Goal: Information Seeking & Learning: Learn about a topic

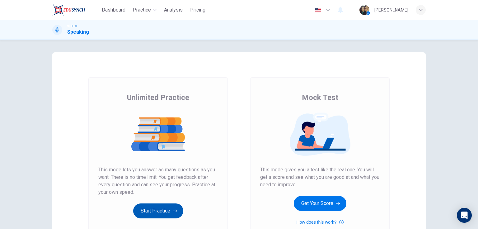
click at [167, 210] on button "Start Practice" at bounding box center [158, 210] width 50 height 15
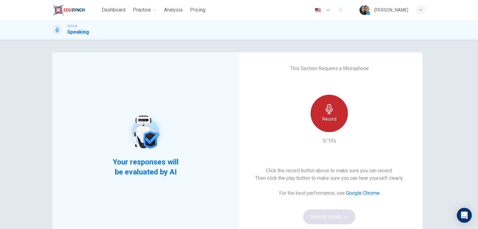
click at [320, 109] on div "Record" at bounding box center [329, 113] width 37 height 37
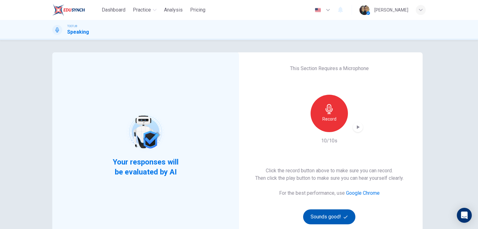
click at [334, 213] on button "Sounds good!" at bounding box center [329, 216] width 52 height 15
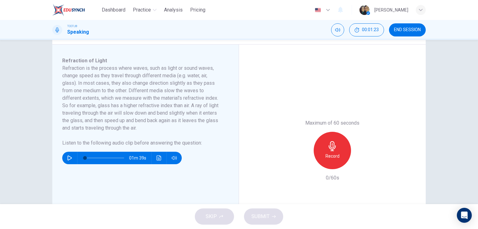
scroll to position [100, 0]
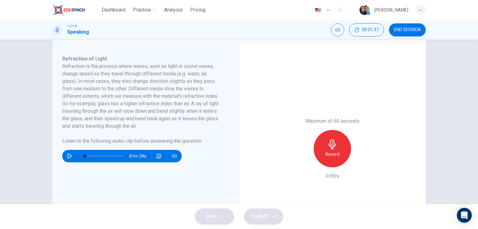
drag, startPoint x: 104, startPoint y: 102, endPoint x: 158, endPoint y: 103, distance: 54.5
click at [158, 103] on h6 "Refraction is the process where waves, such as light or sound waves, change spe…" at bounding box center [141, 96] width 159 height 67
drag, startPoint x: 137, startPoint y: 105, endPoint x: 171, endPoint y: 104, distance: 33.9
click at [171, 104] on h6 "Refraction is the process where waves, such as light or sound waves, change spe…" at bounding box center [141, 96] width 159 height 67
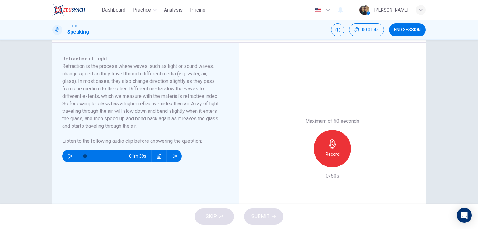
drag, startPoint x: 121, startPoint y: 111, endPoint x: 157, endPoint y: 112, distance: 35.8
click at [157, 112] on h6 "Refraction is the process where waves, such as light or sound waves, change spe…" at bounding box center [141, 96] width 159 height 67
drag, startPoint x: 185, startPoint y: 106, endPoint x: 218, endPoint y: 106, distance: 33.0
click at [218, 106] on h6 "Refraction is the process where waves, such as light or sound waves, change spe…" at bounding box center [141, 96] width 159 height 67
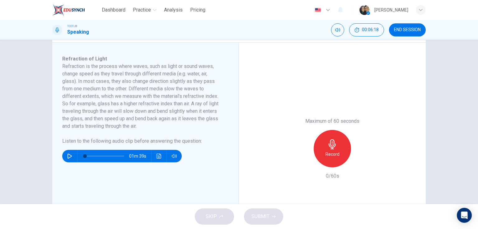
click at [58, 162] on div "Refraction of Light Refraction is the process where waves, such as light or sou…" at bounding box center [145, 149] width 187 height 212
click at [68, 158] on icon "button" at bounding box center [69, 155] width 5 height 5
click at [89, 158] on span at bounding box center [91, 156] width 4 height 4
click at [157, 158] on icon "Click to see the audio transcription" at bounding box center [159, 155] width 5 height 5
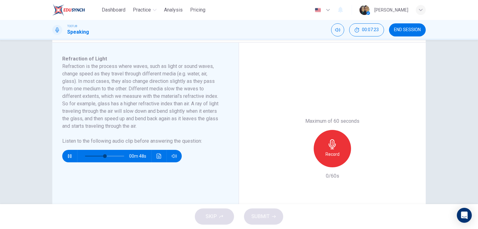
drag, startPoint x: 97, startPoint y: 162, endPoint x: 87, endPoint y: 163, distance: 10.3
click at [95, 160] on span at bounding box center [104, 156] width 39 height 9
click at [95, 158] on span at bounding box center [97, 156] width 4 height 4
click at [71, 158] on icon "button" at bounding box center [69, 155] width 5 height 5
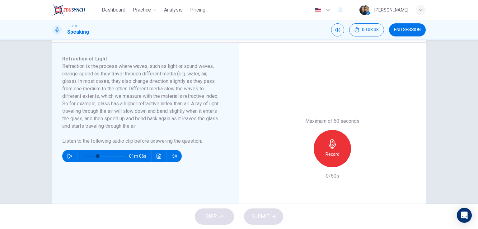
click at [157, 158] on icon "Click to see the audio transcription" at bounding box center [159, 155] width 5 height 5
drag, startPoint x: 219, startPoint y: 107, endPoint x: 234, endPoint y: 110, distance: 15.2
click at [70, 158] on icon "button" at bounding box center [69, 155] width 5 height 5
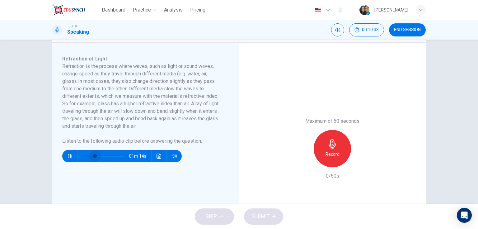
drag, startPoint x: 94, startPoint y: 164, endPoint x: 84, endPoint y: 163, distance: 9.4
click at [93, 158] on span at bounding box center [95, 156] width 4 height 4
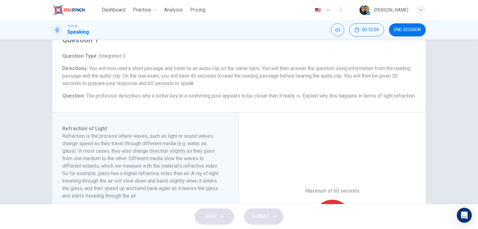
scroll to position [25, 0]
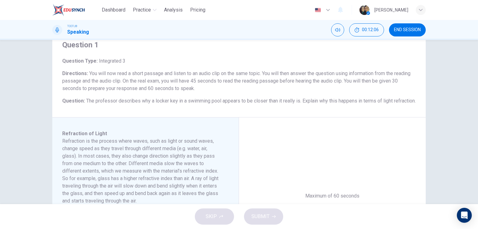
drag, startPoint x: 95, startPoint y: 102, endPoint x: 193, endPoint y: 104, distance: 97.7
click at [193, 104] on h6 "Question : The professor describes why a locker key in a swimming pool appears …" at bounding box center [238, 100] width 353 height 7
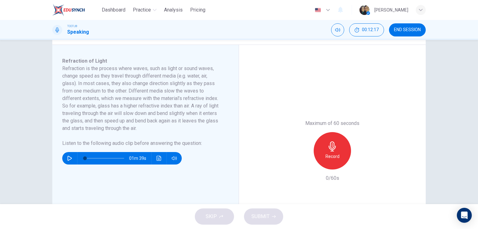
scroll to position [100, 0]
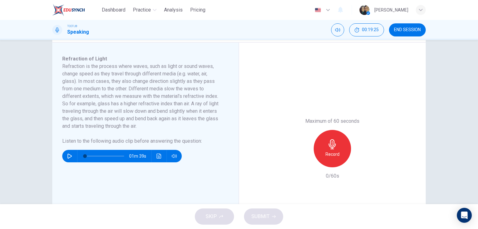
click at [71, 162] on button "button" at bounding box center [70, 156] width 10 height 12
click at [90, 158] on span at bounding box center [92, 156] width 4 height 4
click at [65, 162] on button "button" at bounding box center [70, 156] width 10 height 12
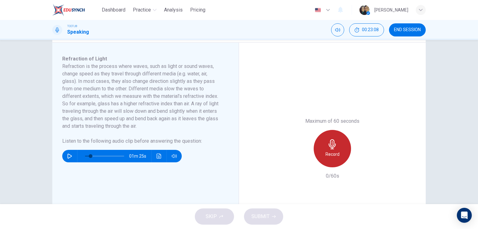
click at [331, 158] on h6 "Record" at bounding box center [332, 153] width 14 height 7
click at [340, 149] on div "Stop" at bounding box center [332, 148] width 37 height 37
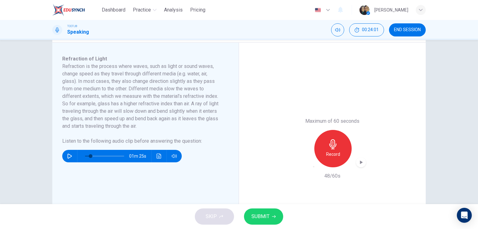
click at [314, 166] on icon "button" at bounding box center [314, 166] width 0 height 0
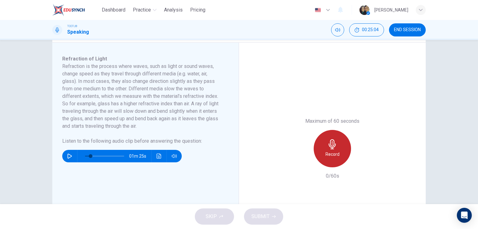
click at [334, 158] on h6 "Record" at bounding box center [332, 153] width 14 height 7
click at [319, 154] on div "Stop" at bounding box center [332, 148] width 37 height 37
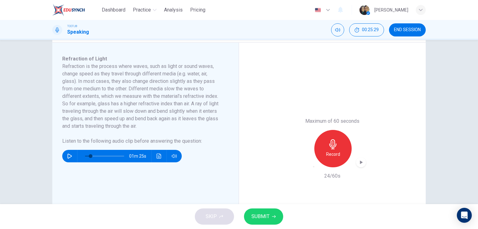
click at [314, 166] on icon "button" at bounding box center [314, 166] width 0 height 0
click at [322, 161] on div "Record" at bounding box center [332, 148] width 37 height 37
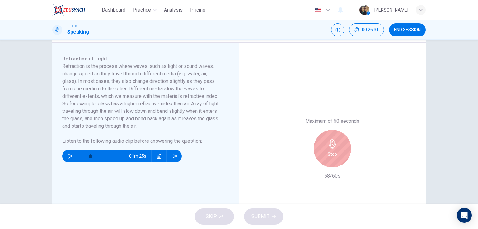
click at [322, 161] on div "Stop" at bounding box center [332, 148] width 37 height 37
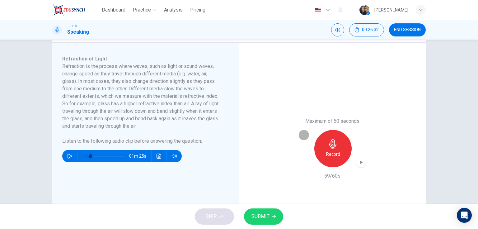
click at [314, 166] on icon "button" at bounding box center [314, 166] width 0 height 0
click at [340, 161] on div "Record" at bounding box center [332, 148] width 37 height 37
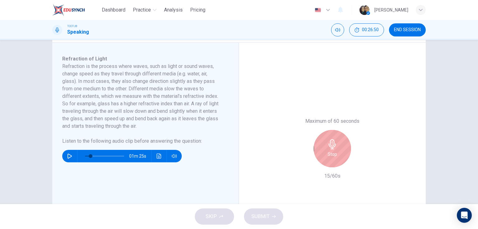
click at [340, 160] on div "Stop" at bounding box center [332, 148] width 37 height 37
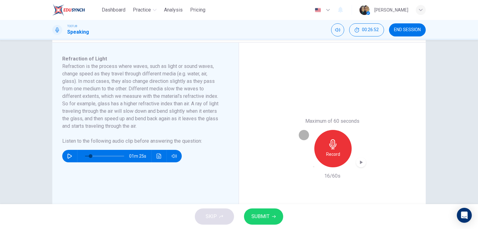
click at [315, 169] on icon "button" at bounding box center [317, 170] width 5 height 5
click at [325, 158] on h6 "Record" at bounding box center [332, 153] width 14 height 7
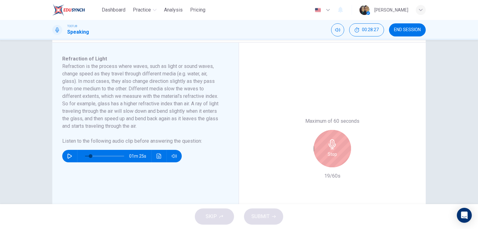
click at [335, 144] on div "Stop" at bounding box center [332, 148] width 37 height 37
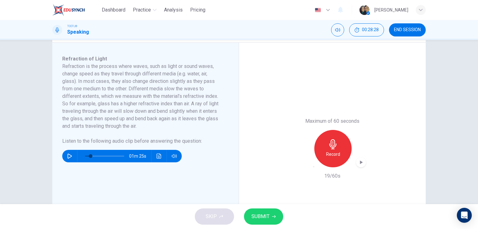
click at [314, 166] on icon "button" at bounding box center [314, 166] width 0 height 0
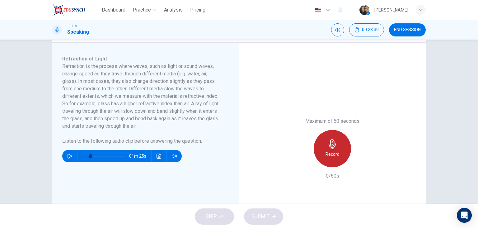
click at [329, 158] on h6 "Record" at bounding box center [332, 153] width 14 height 7
click at [330, 149] on icon "button" at bounding box center [332, 144] width 10 height 10
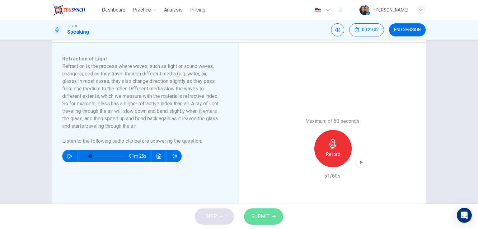
click at [259, 213] on span "SUBMIT" at bounding box center [260, 216] width 18 height 9
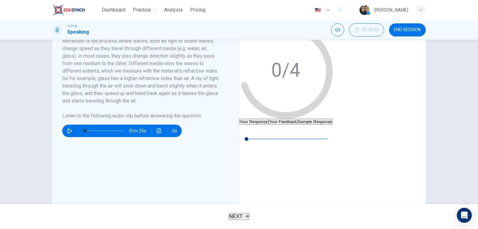
type input "0"
click at [246, 132] on icon "button" at bounding box center [243, 129] width 5 height 5
click at [249, 134] on button "button" at bounding box center [244, 129] width 10 height 10
click at [297, 123] on button "Your Feedback" at bounding box center [283, 122] width 29 height 6
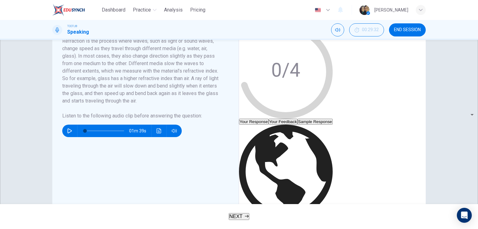
click at [333, 134] on div "Translate ​ ​ Powered by" at bounding box center [286, 231] width 94 height 214
click at [303, 136] on div "Translate ​ ​ Powered by" at bounding box center [286, 231] width 94 height 214
drag, startPoint x: 301, startPoint y: 136, endPoint x: 294, endPoint y: 134, distance: 7.1
click at [300, 136] on div "Translate ​ ​ Powered by" at bounding box center [286, 231] width 94 height 214
click at [269, 120] on button "Your Response" at bounding box center [254, 122] width 30 height 6
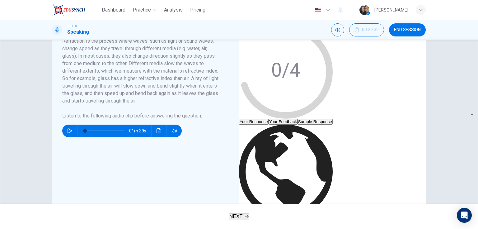
type input "10"
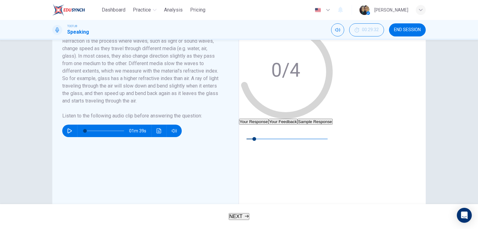
click at [297, 119] on button "Your Feedback" at bounding box center [283, 122] width 29 height 6
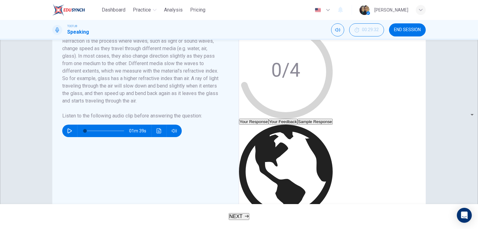
click at [333, 122] on button "Sample Response" at bounding box center [314, 122] width 35 height 6
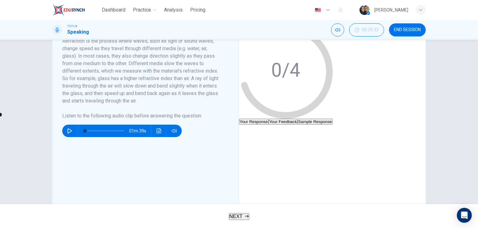
click at [246, 132] on icon "button" at bounding box center [243, 129] width 5 height 5
type input "93"
click at [263, 119] on button "Your Response" at bounding box center [254, 122] width 30 height 6
type input "10"
click at [333, 122] on button "Sample Response" at bounding box center [314, 122] width 35 height 6
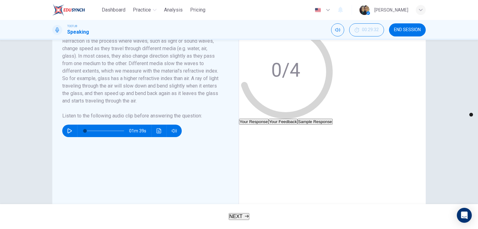
click at [333, 25] on h6 "Evaluation Grade" at bounding box center [286, 20] width 94 height 7
type input "0"
click at [297, 119] on button "Your Feedback" at bounding box center [283, 122] width 29 height 6
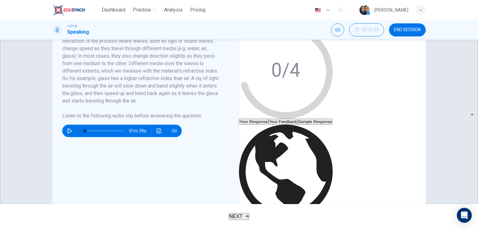
click at [296, 139] on div "Translate ​ ​ Powered by" at bounding box center [286, 231] width 94 height 214
drag, startPoint x: 296, startPoint y: 139, endPoint x: 277, endPoint y: 148, distance: 21.5
click at [296, 140] on div "Translate ​ ​ Powered by" at bounding box center [286, 231] width 94 height 214
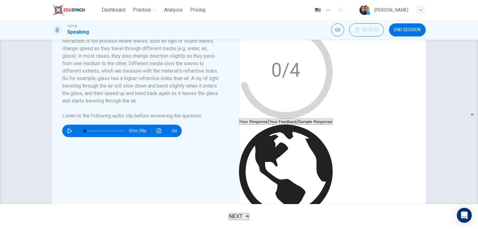
drag, startPoint x: 275, startPoint y: 152, endPoint x: 275, endPoint y: 157, distance: 5.0
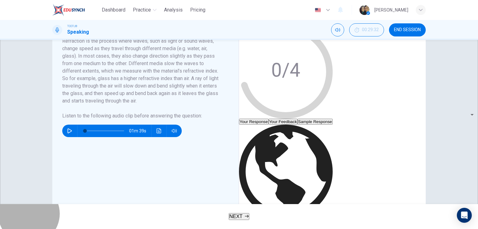
click at [247, 218] on icon "button" at bounding box center [247, 216] width 4 height 4
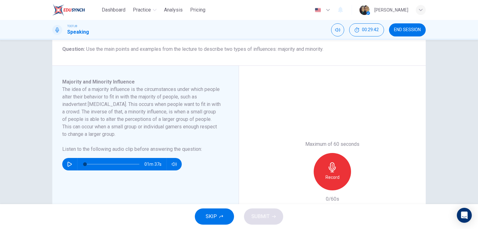
scroll to position [75, 0]
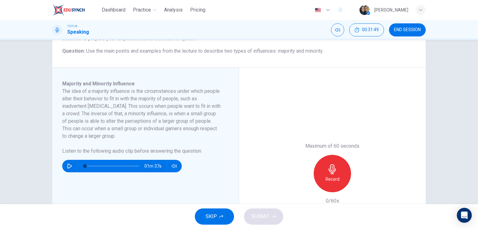
drag, startPoint x: 132, startPoint y: 120, endPoint x: 166, endPoint y: 123, distance: 33.4
click at [166, 123] on h6 "The idea of a majority influence is the circumstances under which people alter …" at bounding box center [141, 113] width 159 height 52
drag, startPoint x: 75, startPoint y: 127, endPoint x: 132, endPoint y: 130, distance: 57.7
click at [132, 130] on h6 "The idea of a majority influence is the circumstances under which people alter …" at bounding box center [141, 113] width 159 height 52
click at [70, 170] on button "button" at bounding box center [70, 166] width 10 height 12
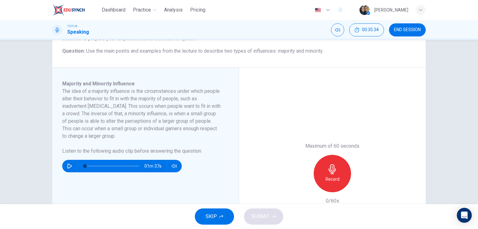
type input "0"
click at [332, 183] on div "Record" at bounding box center [332, 173] width 37 height 37
click at [324, 180] on div "Stop" at bounding box center [332, 173] width 37 height 37
click at [314, 191] on icon "button" at bounding box center [314, 191] width 0 height 0
click at [322, 171] on div "Record" at bounding box center [332, 173] width 37 height 37
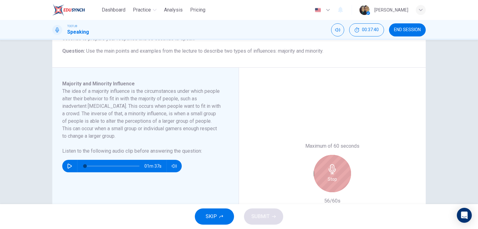
click at [336, 181] on div "Stop" at bounding box center [332, 173] width 37 height 37
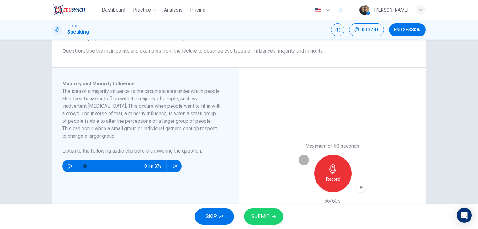
click at [314, 191] on div "button" at bounding box center [314, 191] width 0 height 0
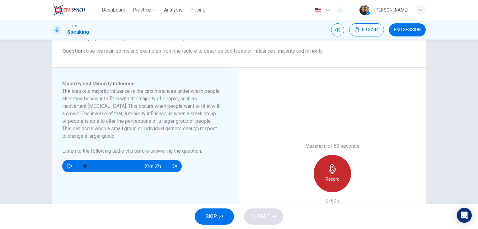
click at [339, 176] on div "Record" at bounding box center [332, 173] width 37 height 37
click at [329, 175] on h6 "Stop" at bounding box center [332, 178] width 9 height 7
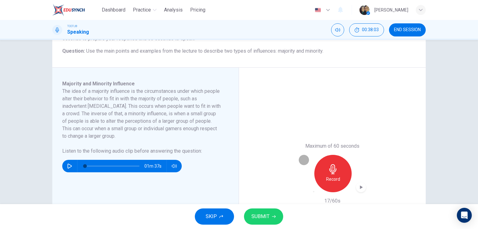
click at [314, 191] on icon "button" at bounding box center [314, 191] width 0 height 0
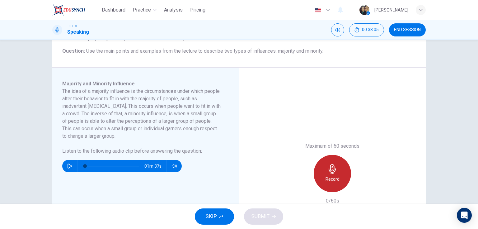
click at [340, 175] on div "Record" at bounding box center [332, 173] width 37 height 37
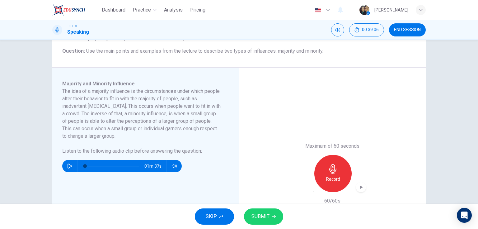
click at [265, 216] on span "SUBMIT" at bounding box center [260, 216] width 18 height 9
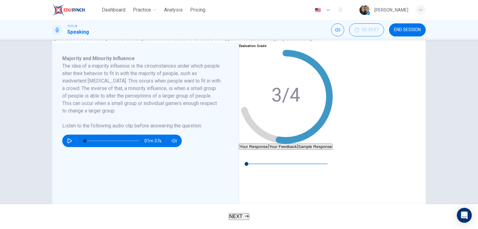
click at [297, 143] on button "Your Feedback" at bounding box center [283, 146] width 29 height 6
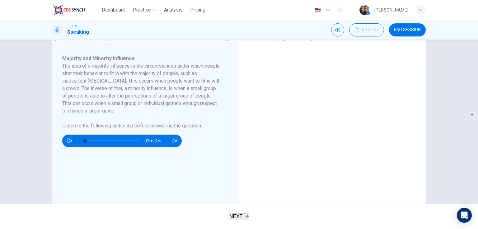
drag, startPoint x: 311, startPoint y: 178, endPoint x: 353, endPoint y: 178, distance: 41.7
drag, startPoint x: 330, startPoint y: 182, endPoint x: 362, endPoint y: 181, distance: 31.4
drag, startPoint x: 303, startPoint y: 188, endPoint x: 358, endPoint y: 189, distance: 54.8
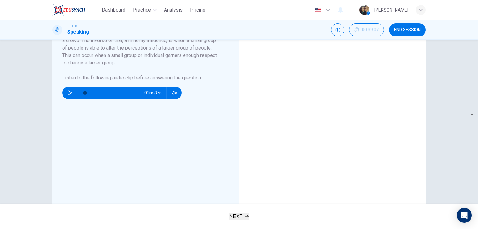
scroll to position [124, 0]
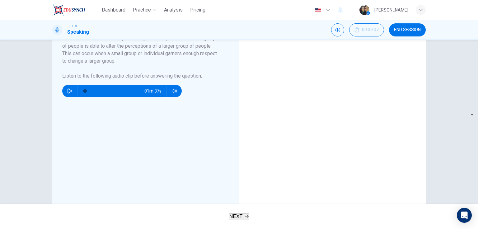
drag, startPoint x: 283, startPoint y: 152, endPoint x: 323, endPoint y: 154, distance: 40.2
drag, startPoint x: 295, startPoint y: 161, endPoint x: 339, endPoint y: 163, distance: 43.3
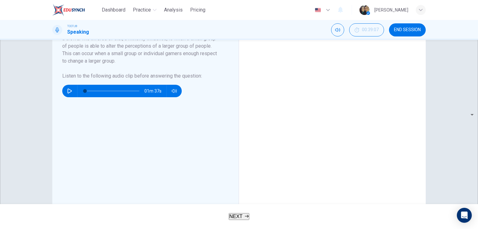
click at [234, 213] on span "NEXT" at bounding box center [235, 215] width 13 height 5
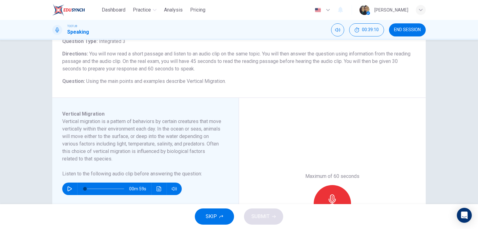
scroll to position [50, 0]
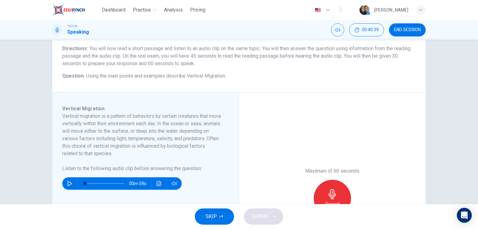
click at [159, 136] on h6 "Vertical migration is a pattern of behaviors by certain creatures that move ver…" at bounding box center [141, 134] width 159 height 45
drag, startPoint x: 64, startPoint y: 153, endPoint x: 155, endPoint y: 153, distance: 90.9
click at [155, 153] on h6 "Vertical migration is a pattern of behaviors by certain creatures that move ver…" at bounding box center [141, 134] width 159 height 45
click at [65, 179] on button "button" at bounding box center [70, 183] width 10 height 12
type input "0"
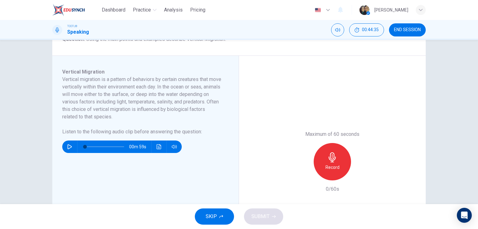
scroll to position [100, 0]
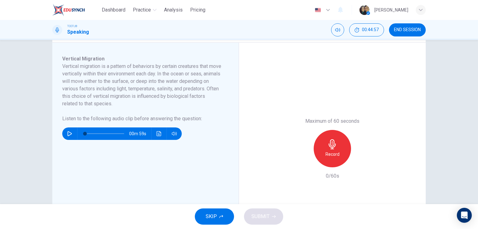
click at [336, 150] on div "Record" at bounding box center [332, 148] width 37 height 37
click at [333, 156] on h6 "Stop" at bounding box center [332, 153] width 9 height 7
click at [314, 166] on icon "button" at bounding box center [314, 166] width 0 height 0
click at [334, 148] on icon "button" at bounding box center [332, 144] width 10 height 10
click at [324, 139] on div "Stop" at bounding box center [332, 148] width 37 height 37
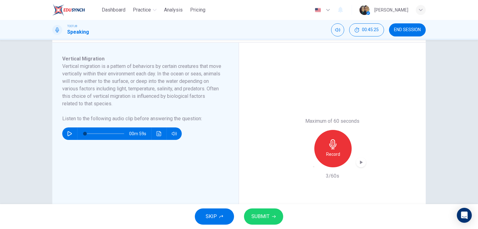
click at [301, 157] on div "Record" at bounding box center [332, 148] width 67 height 37
click at [314, 166] on icon "button" at bounding box center [314, 166] width 0 height 0
click at [338, 149] on div "Record" at bounding box center [332, 148] width 37 height 37
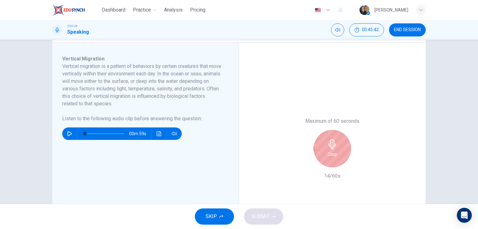
click at [328, 152] on h6 "Stop" at bounding box center [332, 153] width 9 height 7
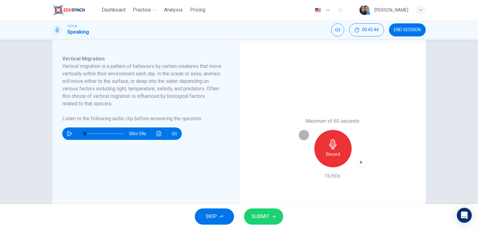
click at [314, 166] on icon "button" at bounding box center [314, 166] width 0 height 0
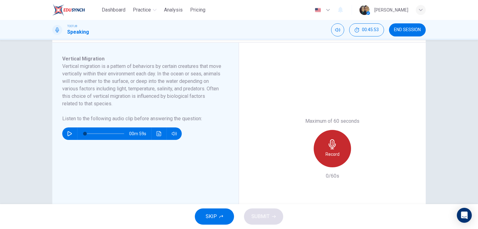
click at [332, 154] on h6 "Record" at bounding box center [332, 153] width 14 height 7
click at [325, 147] on div "Stop" at bounding box center [332, 148] width 37 height 37
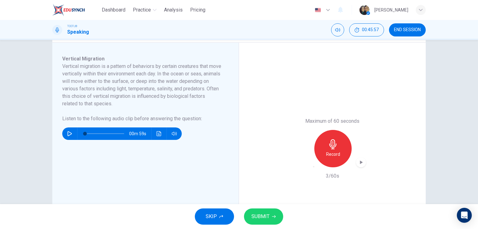
click at [314, 166] on icon "button" at bounding box center [314, 166] width 0 height 0
click at [334, 150] on h6 "Record" at bounding box center [332, 153] width 14 height 7
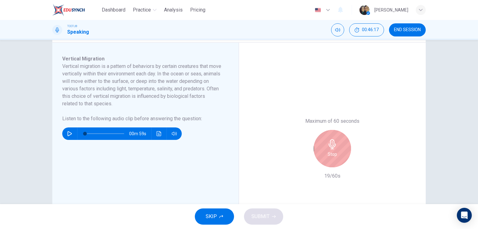
click at [323, 157] on div "Stop" at bounding box center [332, 148] width 37 height 37
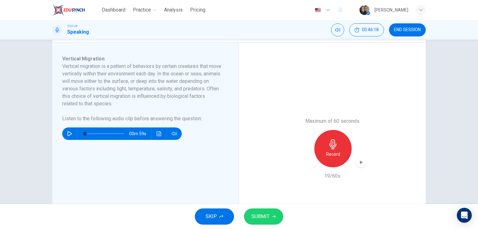
click at [315, 168] on icon "button" at bounding box center [317, 170] width 5 height 5
click at [330, 149] on div "Record" at bounding box center [332, 148] width 37 height 37
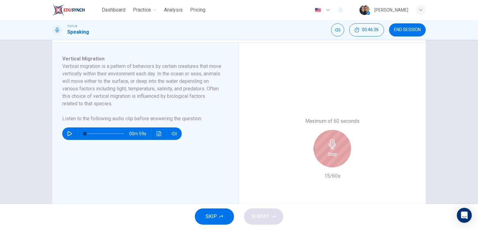
click at [332, 156] on h6 "Stop" at bounding box center [332, 153] width 9 height 7
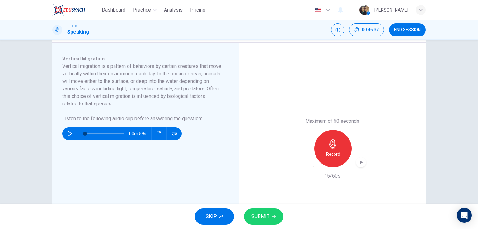
click at [315, 168] on icon "button" at bounding box center [317, 170] width 5 height 5
click at [333, 150] on h6 "Record" at bounding box center [332, 153] width 14 height 7
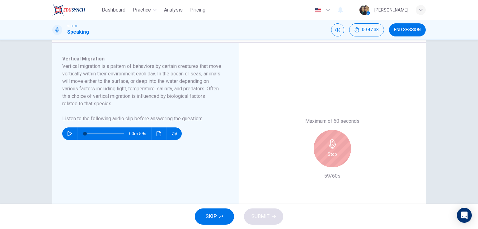
click at [333, 150] on h6 "Stop" at bounding box center [332, 153] width 9 height 7
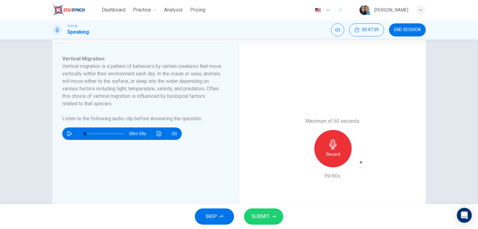
click at [265, 216] on span "SUBMIT" at bounding box center [260, 216] width 18 height 9
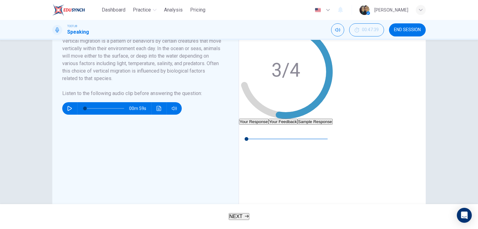
click at [297, 119] on button "Your Feedback" at bounding box center [283, 122] width 29 height 6
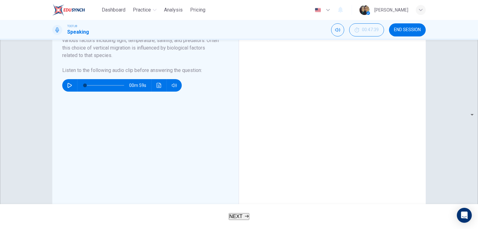
scroll to position [124, 0]
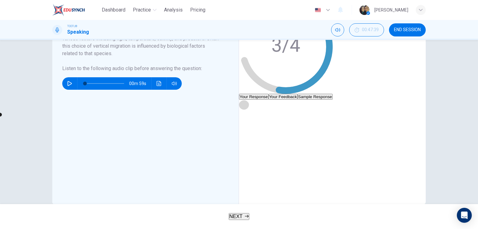
click at [246, 107] on icon "button" at bounding box center [243, 104] width 5 height 5
drag, startPoint x: 283, startPoint y: 115, endPoint x: 273, endPoint y: 116, distance: 10.0
click at [2, 116] on span at bounding box center [0, 115] width 4 height 4
click at [267, 118] on div "00m 57s" at bounding box center [286, 117] width 94 height 35
click at [245, 106] on icon "button" at bounding box center [243, 105] width 3 height 4
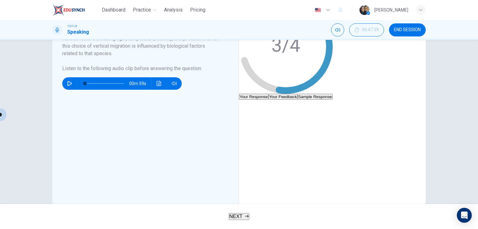
drag, startPoint x: 279, startPoint y: 114, endPoint x: 272, endPoint y: 115, distance: 6.6
click at [2, 115] on span at bounding box center [0, 115] width 4 height 4
click at [245, 106] on icon "button" at bounding box center [243, 105] width 3 height 4
click at [246, 107] on icon "button" at bounding box center [243, 104] width 5 height 5
type input "0"
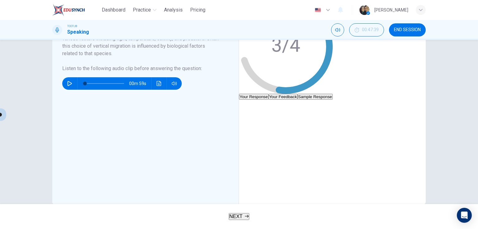
drag, startPoint x: 279, startPoint y: 114, endPoint x: 265, endPoint y: 115, distance: 13.7
click at [265, 115] on div "00m 59s" at bounding box center [286, 117] width 94 height 35
click at [249, 110] on button "button" at bounding box center [244, 105] width 10 height 10
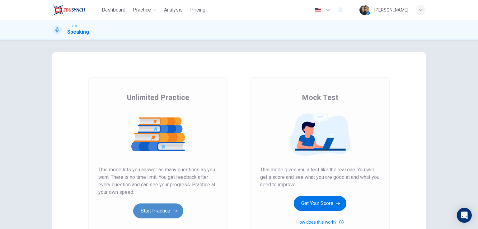
click at [166, 211] on button "Start Practice" at bounding box center [158, 210] width 50 height 15
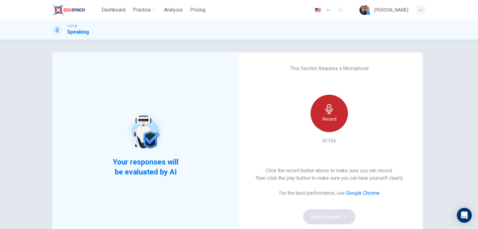
click at [329, 112] on icon "button" at bounding box center [329, 109] width 10 height 10
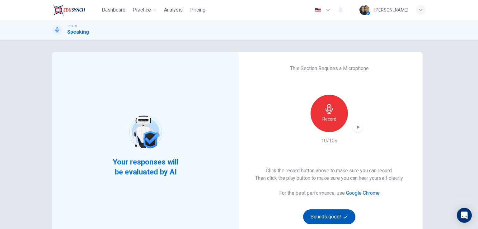
click at [320, 221] on button "Sounds good!" at bounding box center [329, 216] width 52 height 15
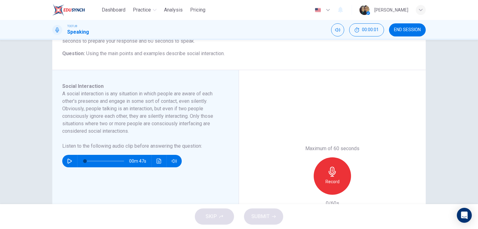
scroll to position [75, 0]
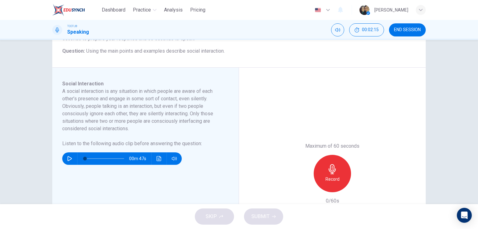
click at [69, 158] on icon "button" at bounding box center [70, 158] width 4 height 5
click at [90, 159] on span at bounding box center [104, 158] width 39 height 9
click at [110, 158] on span at bounding box center [104, 158] width 39 height 9
click at [70, 158] on icon "button" at bounding box center [69, 158] width 5 height 5
click at [71, 159] on button "button" at bounding box center [70, 158] width 10 height 12
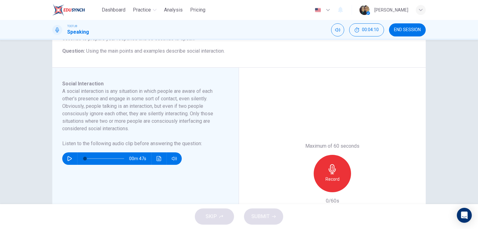
click at [67, 159] on icon "button" at bounding box center [69, 158] width 5 height 5
click at [120, 159] on span at bounding box center [104, 158] width 39 height 9
click at [72, 159] on button "button" at bounding box center [70, 158] width 10 height 12
click at [342, 171] on div "Record" at bounding box center [332, 173] width 37 height 37
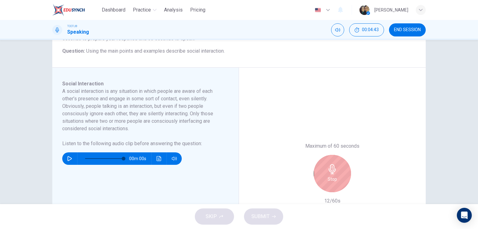
click at [327, 173] on icon "button" at bounding box center [332, 169] width 10 height 10
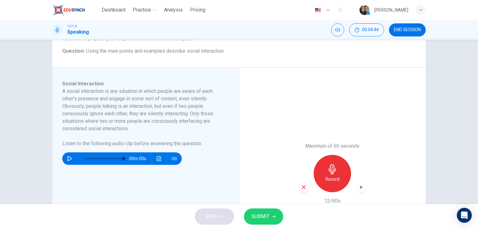
click at [302, 185] on icon "button" at bounding box center [304, 187] width 6 height 6
click at [342, 180] on div "Record" at bounding box center [332, 173] width 37 height 37
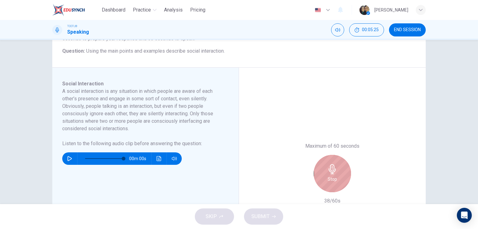
click at [342, 180] on div "Stop" at bounding box center [332, 173] width 37 height 37
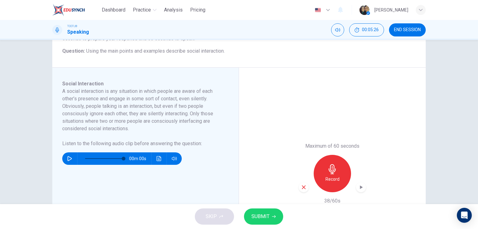
click at [302, 189] on icon "button" at bounding box center [304, 187] width 6 height 6
click at [335, 173] on icon "button" at bounding box center [332, 169] width 10 height 10
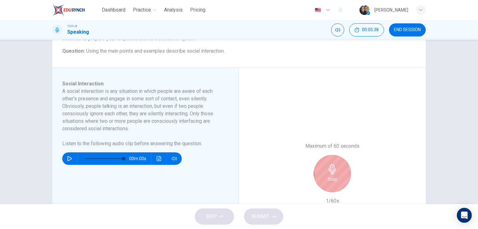
click at [335, 173] on icon "button" at bounding box center [332, 169] width 10 height 10
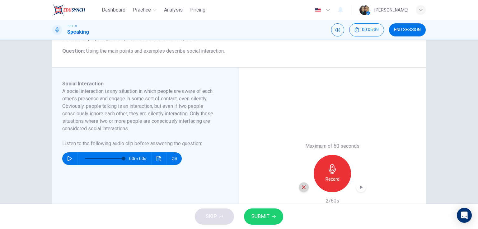
click at [302, 187] on icon "button" at bounding box center [304, 187] width 4 height 4
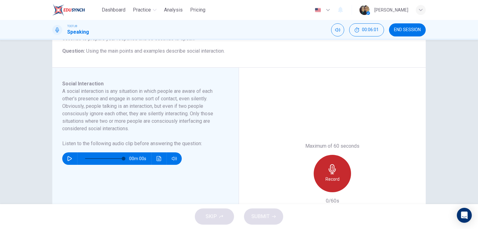
click at [338, 172] on div "Record" at bounding box center [332, 173] width 37 height 37
click at [324, 176] on div "Stop" at bounding box center [332, 173] width 37 height 37
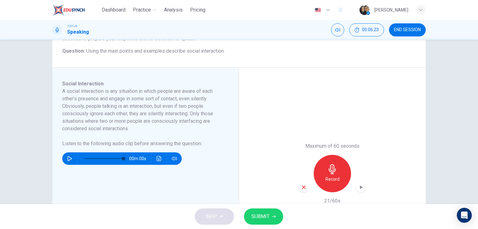
click at [302, 188] on icon "button" at bounding box center [304, 187] width 6 height 6
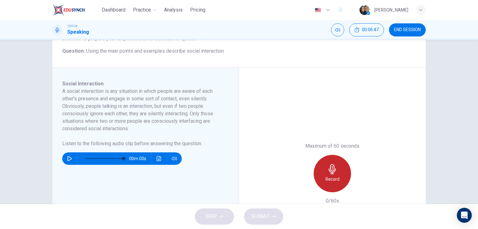
click at [344, 182] on div "Record" at bounding box center [332, 173] width 37 height 37
click at [344, 182] on div "Stop" at bounding box center [332, 173] width 37 height 37
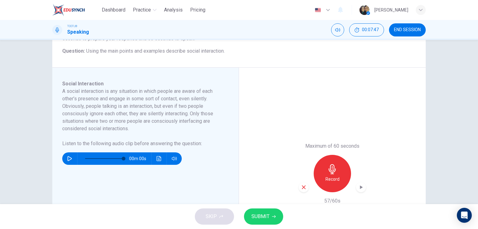
click at [302, 186] on icon "button" at bounding box center [304, 187] width 6 height 6
click at [329, 173] on icon "button" at bounding box center [332, 169] width 10 height 10
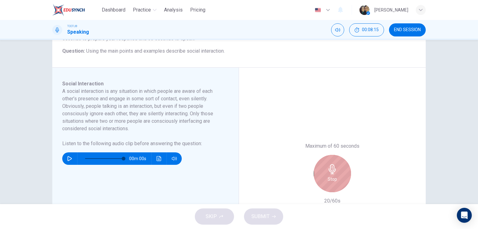
click at [322, 172] on div "Stop" at bounding box center [332, 173] width 37 height 37
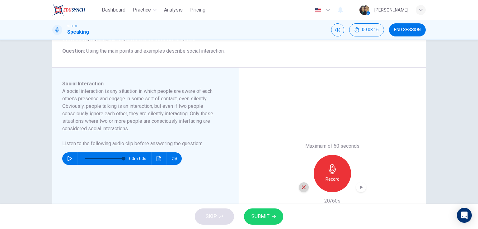
click at [301, 186] on icon "button" at bounding box center [304, 187] width 6 height 6
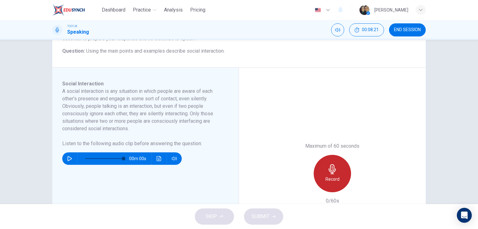
click at [322, 178] on div "Record" at bounding box center [332, 173] width 37 height 37
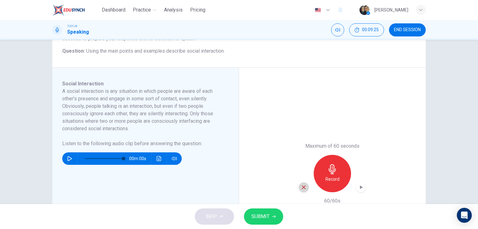
click at [304, 187] on icon "button" at bounding box center [304, 187] width 6 height 6
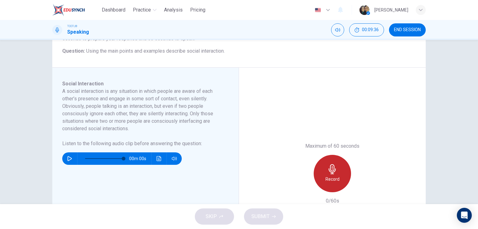
click at [337, 178] on h6 "Record" at bounding box center [332, 178] width 14 height 7
click at [337, 178] on div "Stop" at bounding box center [332, 173] width 37 height 37
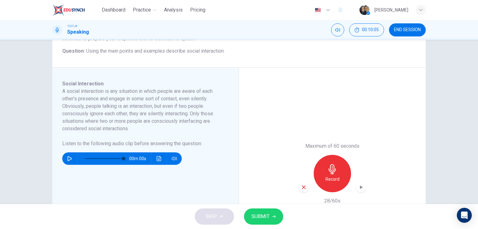
click at [303, 188] on icon "button" at bounding box center [304, 187] width 6 height 6
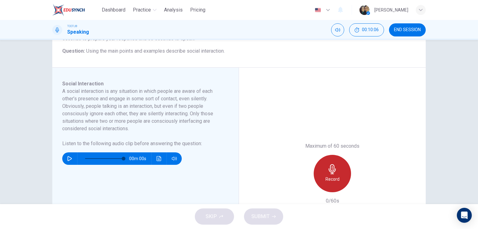
click at [334, 171] on icon "button" at bounding box center [332, 169] width 10 height 10
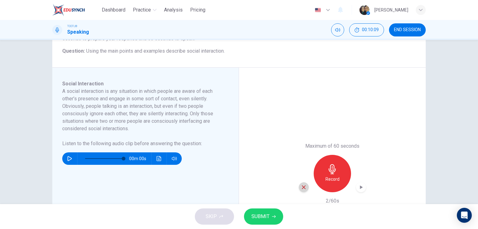
click at [302, 187] on icon "button" at bounding box center [304, 187] width 4 height 4
click at [336, 174] on div "Record" at bounding box center [332, 173] width 37 height 37
click at [301, 184] on div "button" at bounding box center [304, 187] width 10 height 10
click at [328, 174] on div "Record" at bounding box center [332, 173] width 37 height 37
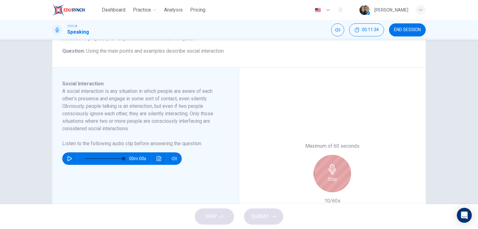
click at [330, 174] on div "Stop" at bounding box center [332, 173] width 37 height 37
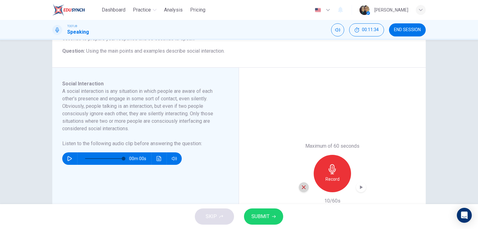
click at [302, 184] on icon "button" at bounding box center [304, 187] width 6 height 6
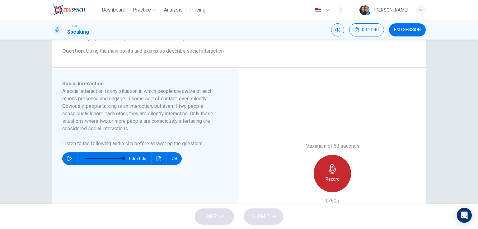
click at [326, 171] on div "Record" at bounding box center [332, 173] width 37 height 37
click at [325, 171] on div "Stop" at bounding box center [332, 173] width 37 height 37
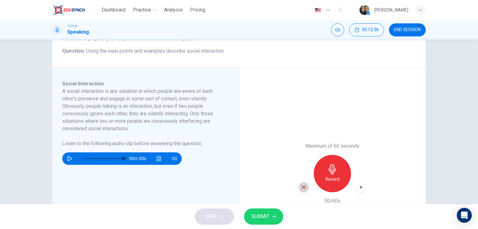
click at [304, 189] on icon "button" at bounding box center [304, 187] width 6 height 6
click at [334, 163] on div "Record" at bounding box center [332, 173] width 37 height 37
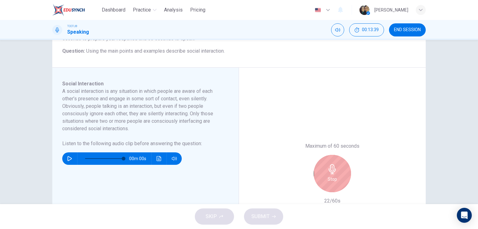
click at [334, 170] on icon "button" at bounding box center [332, 169] width 10 height 10
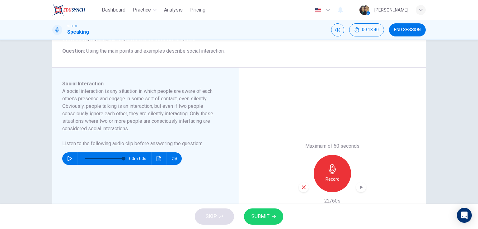
click at [301, 185] on icon "button" at bounding box center [304, 187] width 6 height 6
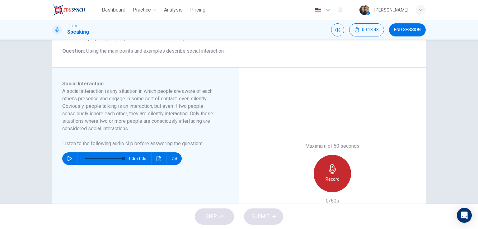
click at [325, 176] on h6 "Record" at bounding box center [332, 178] width 14 height 7
click at [334, 178] on h6 "Stop" at bounding box center [332, 178] width 9 height 7
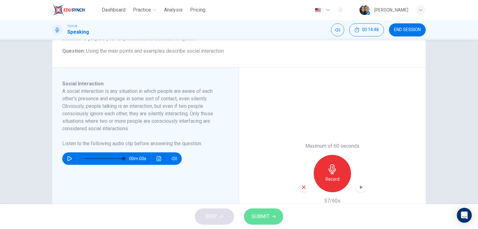
click at [275, 212] on button "SUBMIT" at bounding box center [263, 216] width 39 height 16
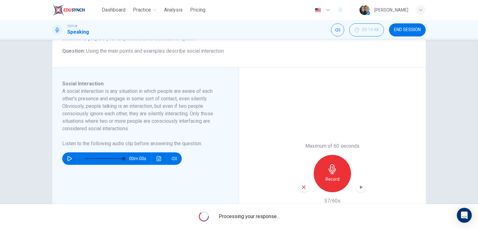
type input "0"
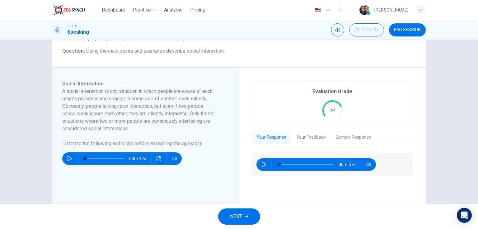
click at [309, 133] on button "Your Feedback" at bounding box center [310, 137] width 39 height 13
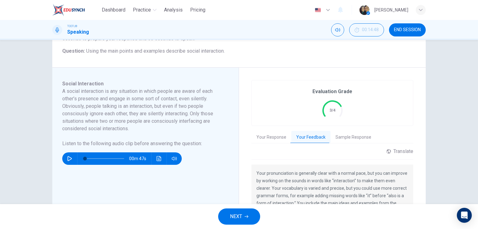
drag, startPoint x: 259, startPoint y: 179, endPoint x: 318, endPoint y: 180, distance: 59.4
click at [318, 180] on p "Your pronunciation is generally clear with a normal pace, but you can improve b…" at bounding box center [332, 199] width 152 height 60
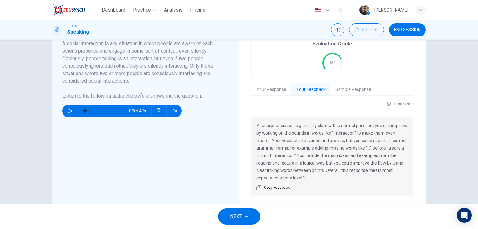
scroll to position [124, 0]
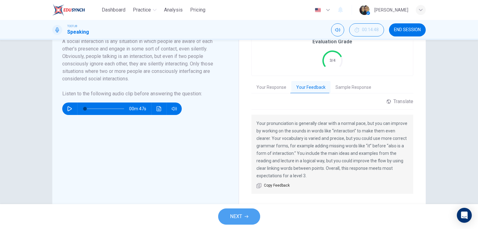
click at [235, 220] on span "NEXT" at bounding box center [236, 216] width 12 height 9
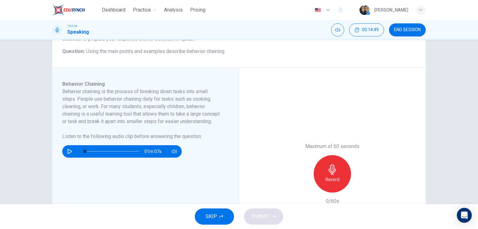
scroll to position [75, 0]
drag, startPoint x: 92, startPoint y: 113, endPoint x: 140, endPoint y: 112, distance: 48.2
click at [140, 110] on h6 "Behavior chaining is the process of breaking down tasks into small steps. Peopl…" at bounding box center [141, 105] width 159 height 37
drag, startPoint x: 132, startPoint y: 114, endPoint x: 109, endPoint y: 115, distance: 22.4
click at [109, 115] on h6 "Behavior chaining is the process of breaking down tasks into small steps. Peopl…" at bounding box center [141, 105] width 159 height 37
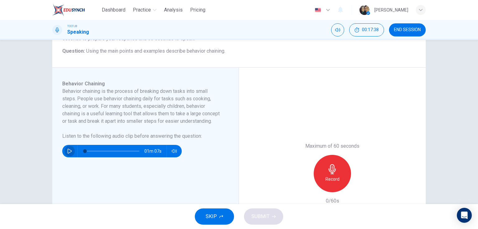
click at [67, 153] on icon "button" at bounding box center [69, 150] width 5 height 5
click at [88, 155] on span at bounding box center [112, 151] width 54 height 9
click at [90, 153] on span at bounding box center [92, 151] width 4 height 4
click at [87, 153] on span at bounding box center [89, 151] width 4 height 4
type input "0"
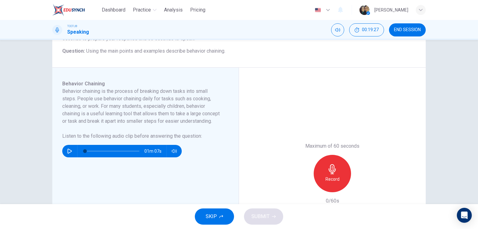
click at [332, 173] on icon "button" at bounding box center [332, 169] width 10 height 10
click at [331, 180] on h6 "Stop" at bounding box center [332, 178] width 9 height 7
click at [303, 185] on icon "button" at bounding box center [304, 187] width 6 height 6
click at [331, 177] on h6 "Record" at bounding box center [332, 178] width 14 height 7
click at [336, 180] on div "Stop" at bounding box center [332, 173] width 37 height 37
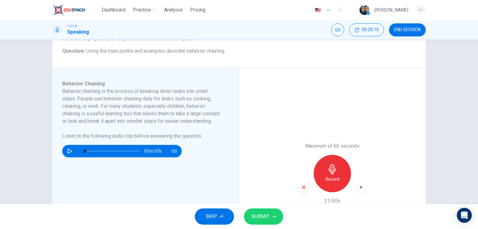
click at [302, 185] on icon "button" at bounding box center [304, 187] width 4 height 4
click at [322, 178] on div "Record" at bounding box center [332, 173] width 37 height 37
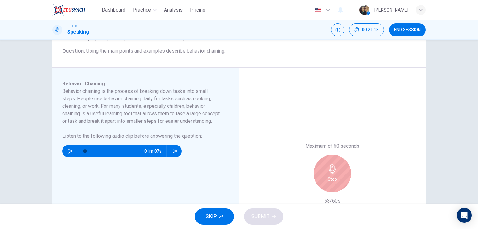
click at [328, 176] on h6 "Stop" at bounding box center [332, 178] width 9 height 7
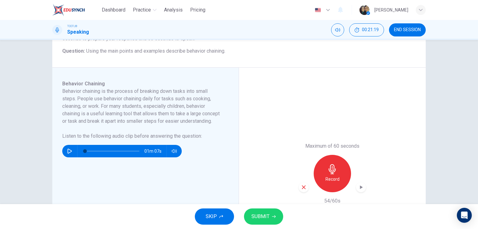
click at [304, 188] on icon "button" at bounding box center [304, 187] width 4 height 4
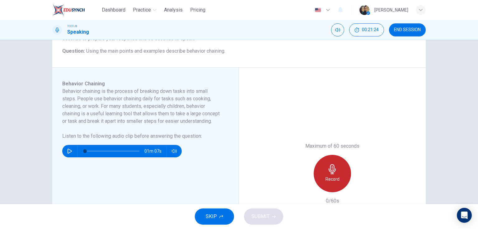
click at [332, 174] on div "Record" at bounding box center [332, 173] width 37 height 37
click at [332, 174] on div "Stop" at bounding box center [332, 173] width 37 height 37
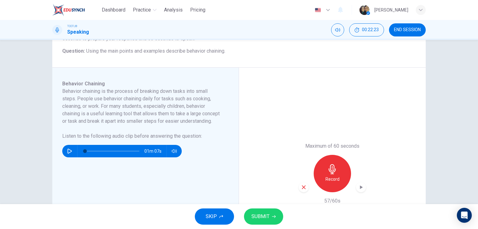
click at [301, 186] on icon "button" at bounding box center [304, 187] width 6 height 6
click at [332, 180] on h6 "Record" at bounding box center [332, 178] width 14 height 7
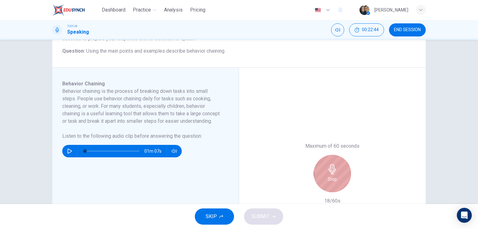
click at [324, 178] on div "Stop" at bounding box center [332, 173] width 37 height 37
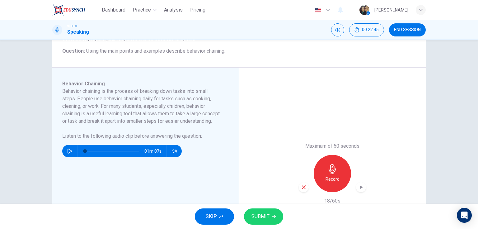
click at [304, 187] on icon "button" at bounding box center [304, 187] width 6 height 6
click at [332, 177] on h6 "Record" at bounding box center [332, 178] width 14 height 7
click at [301, 185] on icon "button" at bounding box center [304, 187] width 6 height 6
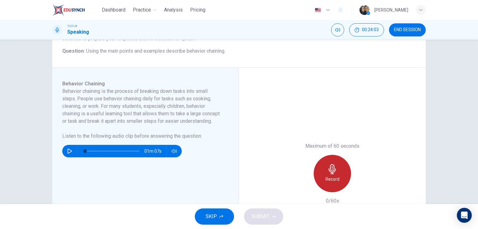
click at [328, 171] on icon "button" at bounding box center [332, 169] width 10 height 10
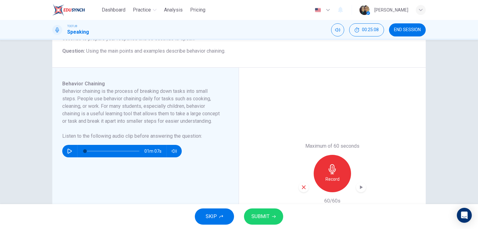
click at [306, 185] on div "button" at bounding box center [304, 187] width 10 height 10
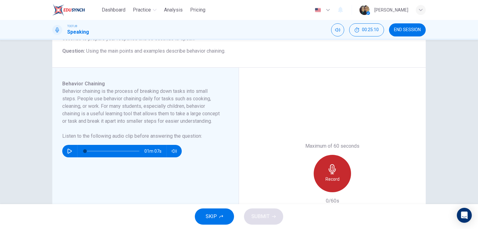
click at [343, 177] on div "Record" at bounding box center [332, 173] width 37 height 37
click at [332, 179] on h6 "Stop" at bounding box center [332, 178] width 9 height 7
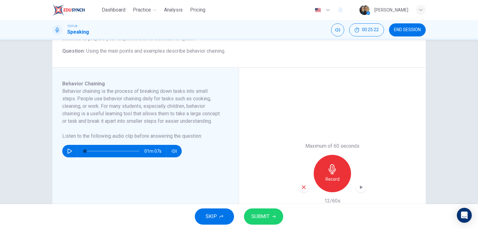
click at [296, 187] on div "Maximum of 60 seconds Record 12/60s" at bounding box center [332, 174] width 187 height 212
click at [301, 186] on icon "button" at bounding box center [304, 187] width 6 height 6
click at [325, 178] on h6 "Record" at bounding box center [332, 178] width 14 height 7
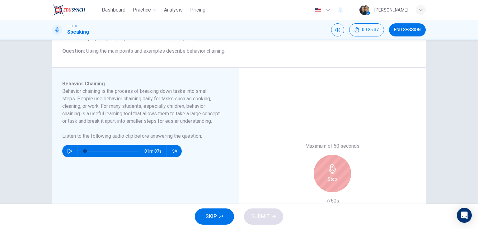
click at [325, 184] on div "Stop" at bounding box center [332, 173] width 37 height 37
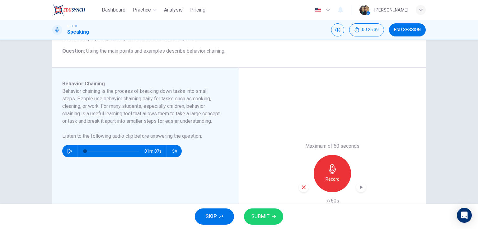
click at [301, 187] on icon "button" at bounding box center [304, 187] width 6 height 6
click at [330, 174] on icon "button" at bounding box center [332, 169] width 7 height 10
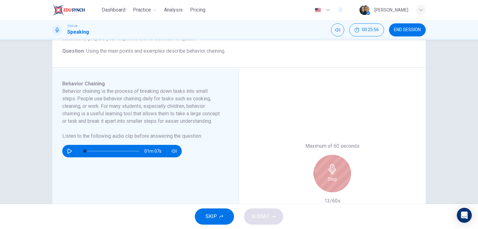
click at [330, 174] on icon "button" at bounding box center [332, 169] width 7 height 10
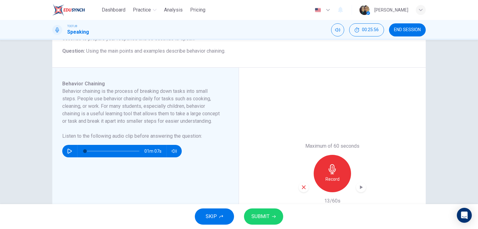
click at [301, 187] on icon "button" at bounding box center [304, 187] width 6 height 6
click at [333, 177] on h6 "Record" at bounding box center [332, 178] width 14 height 7
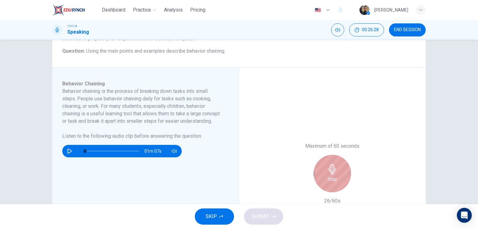
click at [331, 167] on icon "button" at bounding box center [332, 169] width 7 height 10
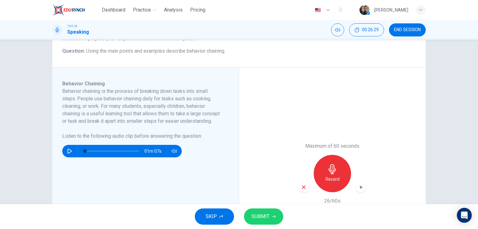
click at [301, 186] on icon "button" at bounding box center [304, 187] width 6 height 6
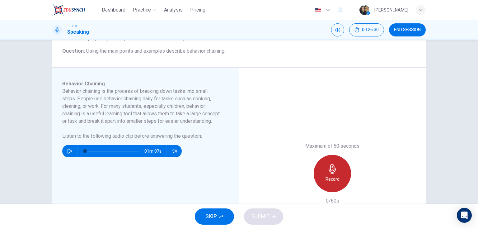
click at [328, 172] on icon "button" at bounding box center [332, 169] width 10 height 10
click at [337, 184] on div "Stop" at bounding box center [332, 173] width 37 height 37
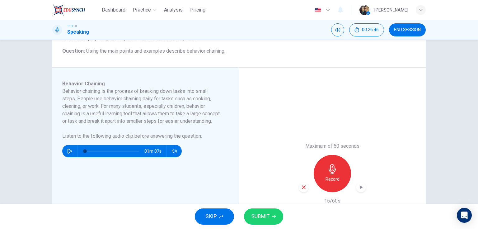
click at [302, 186] on icon "button" at bounding box center [304, 187] width 4 height 4
click at [336, 175] on h6 "Record" at bounding box center [332, 178] width 14 height 7
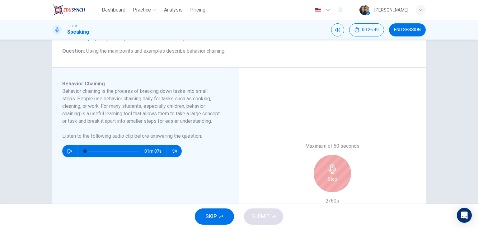
click at [345, 178] on div "Stop" at bounding box center [332, 173] width 37 height 37
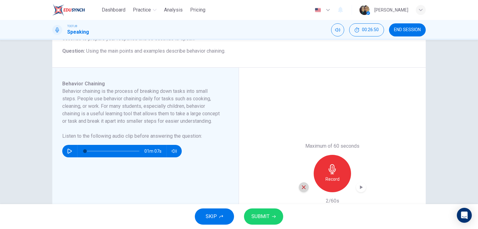
drag, startPoint x: 302, startPoint y: 186, endPoint x: 308, endPoint y: 185, distance: 6.3
click at [302, 185] on icon "button" at bounding box center [304, 187] width 6 height 6
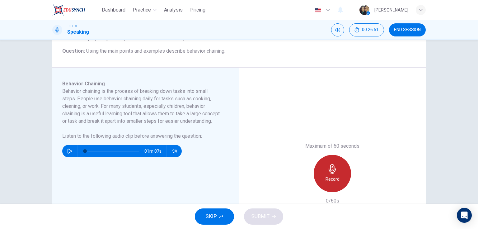
click at [325, 175] on h6 "Record" at bounding box center [332, 178] width 14 height 7
click at [325, 175] on div "Stop" at bounding box center [332, 173] width 37 height 37
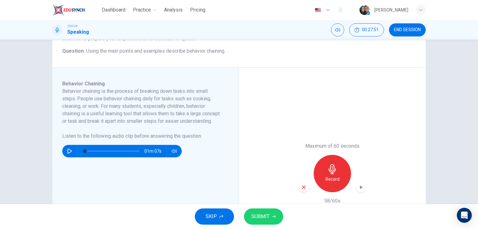
click at [257, 217] on span "SUBMIT" at bounding box center [260, 216] width 18 height 9
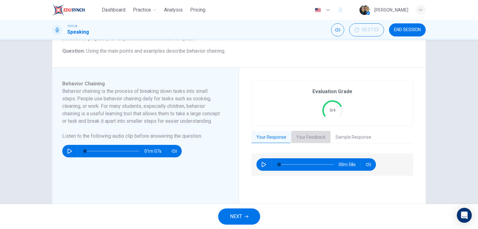
click at [304, 134] on button "Your Feedback" at bounding box center [310, 137] width 39 height 13
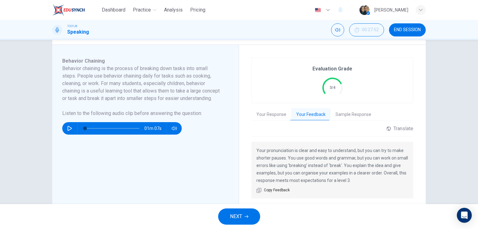
scroll to position [100, 0]
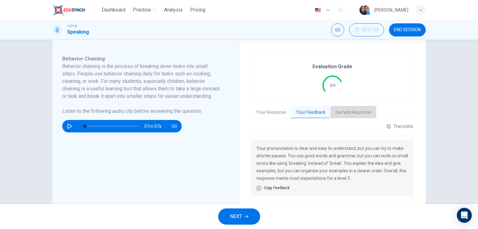
click at [355, 114] on button "Sample Response" at bounding box center [353, 112] width 46 height 13
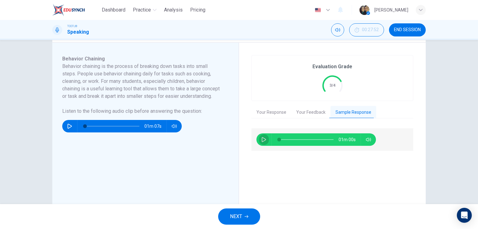
click at [259, 143] on button "button" at bounding box center [264, 139] width 10 height 12
click at [256, 139] on div "00m 56s" at bounding box center [315, 139] width 119 height 12
click at [259, 140] on button "button" at bounding box center [264, 139] width 10 height 12
type input "8"
click at [238, 218] on span "NEXT" at bounding box center [236, 216] width 12 height 9
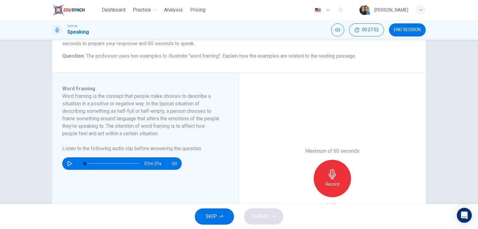
scroll to position [75, 0]
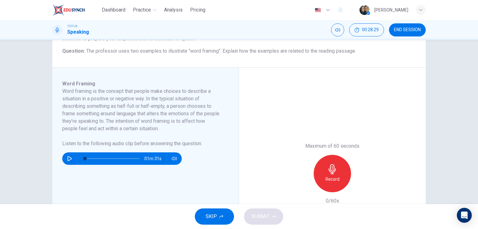
click at [68, 160] on icon "button" at bounding box center [70, 158] width 4 height 5
type input "0"
click at [329, 173] on icon "button" at bounding box center [332, 169] width 7 height 10
click at [259, 216] on span "SUBMIT" at bounding box center [260, 216] width 18 height 9
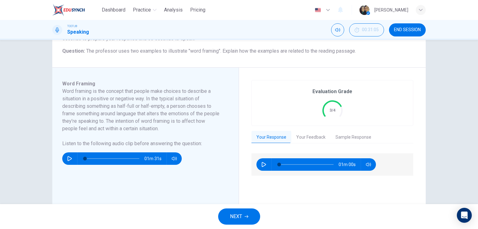
click at [344, 134] on button "Sample Response" at bounding box center [353, 137] width 46 height 13
